Goal: Task Accomplishment & Management: Use online tool/utility

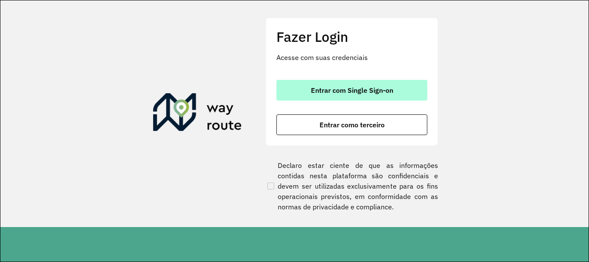
click at [357, 90] on span "Entrar com Single Sign-on" at bounding box center [352, 90] width 82 height 7
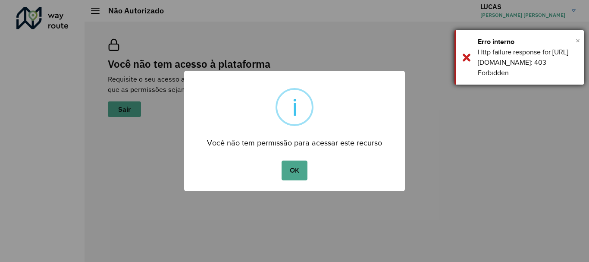
click at [576, 38] on span "×" at bounding box center [578, 40] width 4 height 13
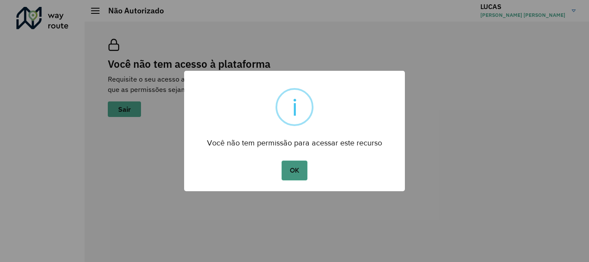
click at [298, 169] on button "OK" at bounding box center [294, 170] width 25 height 20
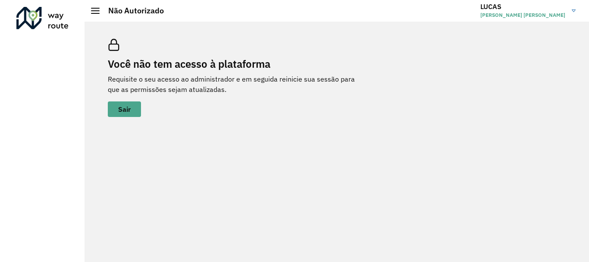
click at [571, 13] on link "[PERSON_NAME] CAUA [PERSON_NAME]" at bounding box center [531, 11] width 102 height 22
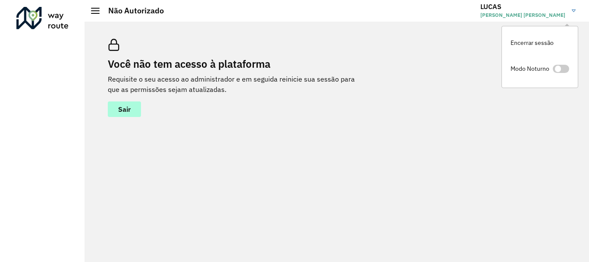
click at [133, 103] on button "Sair" at bounding box center [124, 109] width 33 height 16
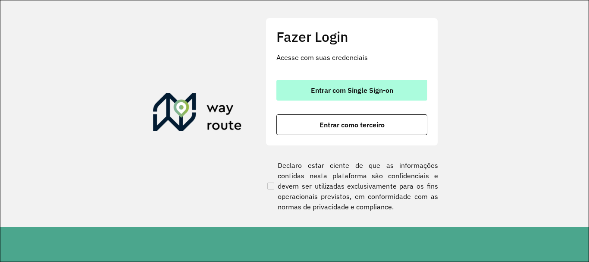
click at [385, 91] on span "Entrar com Single Sign-on" at bounding box center [352, 90] width 82 height 7
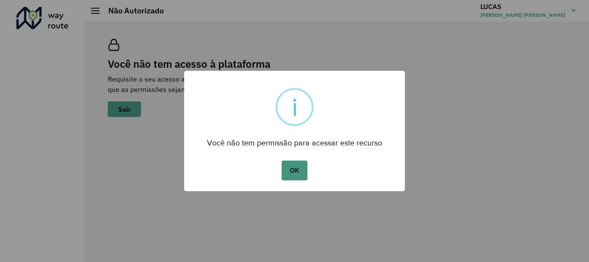
click at [304, 176] on button "OK" at bounding box center [294, 170] width 25 height 20
